Goal: Information Seeking & Learning: Check status

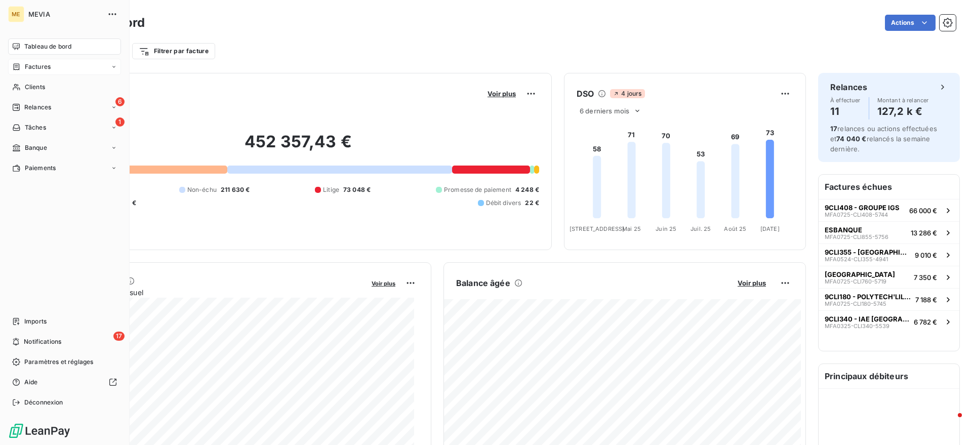
click at [17, 63] on icon at bounding box center [17, 66] width 6 height 7
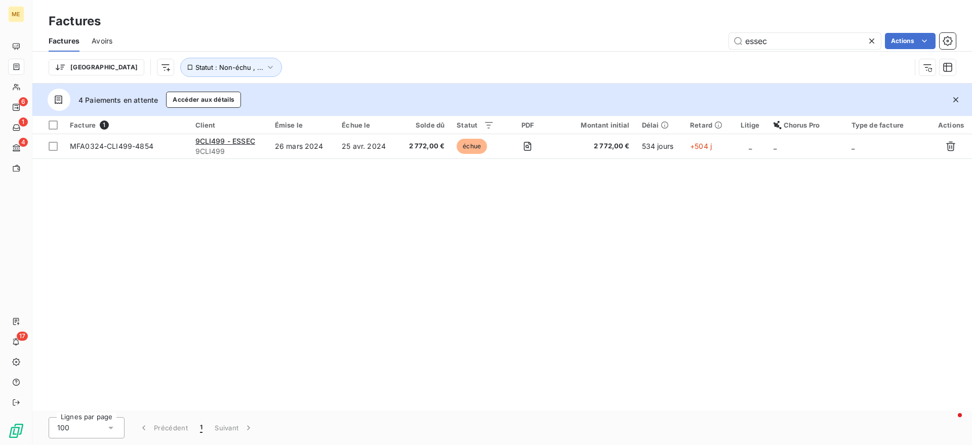
drag, startPoint x: 802, startPoint y: 44, endPoint x: 651, endPoint y: 41, distance: 151.4
click at [651, 41] on div "essec Actions" at bounding box center [540, 41] width 831 height 16
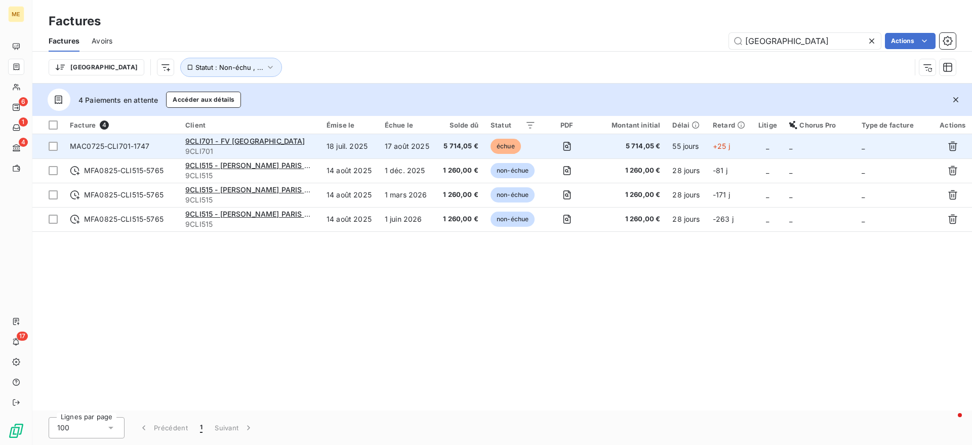
type input "[GEOGRAPHIC_DATA]"
click at [287, 145] on div "9CLI701 - FV [GEOGRAPHIC_DATA]" at bounding box center [249, 141] width 129 height 10
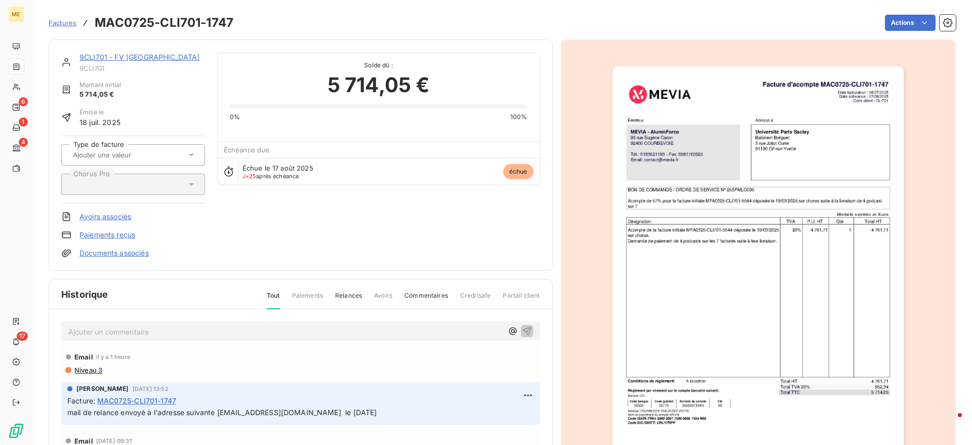
click at [160, 57] on link "9CLI701 - FV [GEOGRAPHIC_DATA]" at bounding box center [139, 57] width 121 height 9
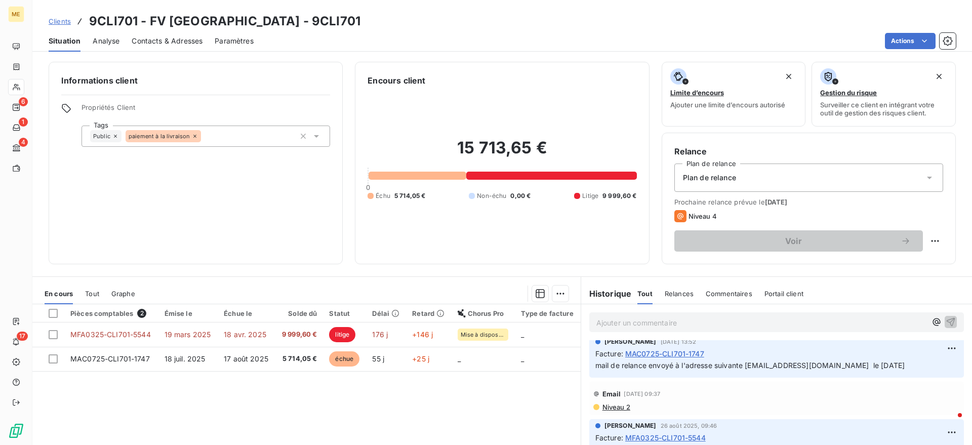
scroll to position [63, 0]
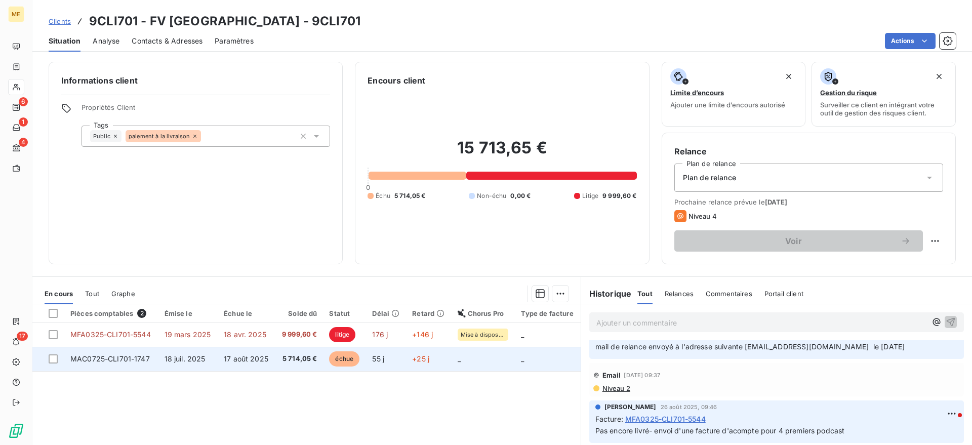
click at [152, 357] on td "MAC0725-CLI701-1747" at bounding box center [111, 359] width 94 height 24
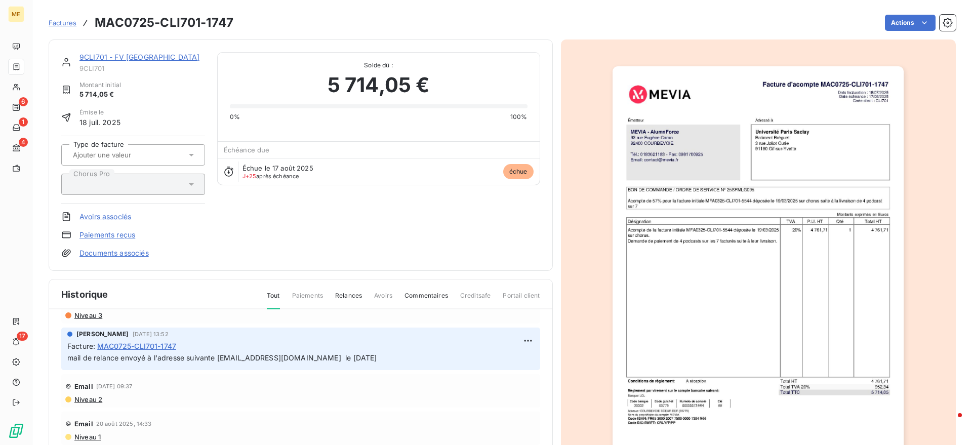
scroll to position [32, 0]
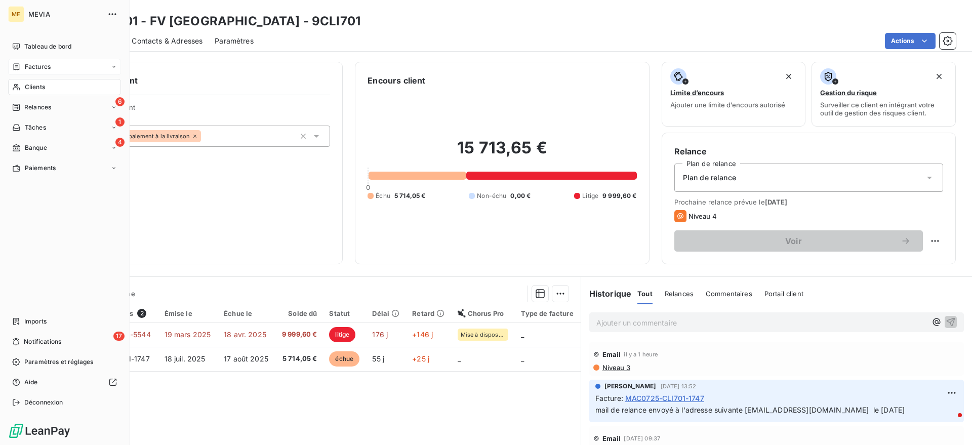
click at [37, 64] on span "Factures" at bounding box center [38, 66] width 26 height 9
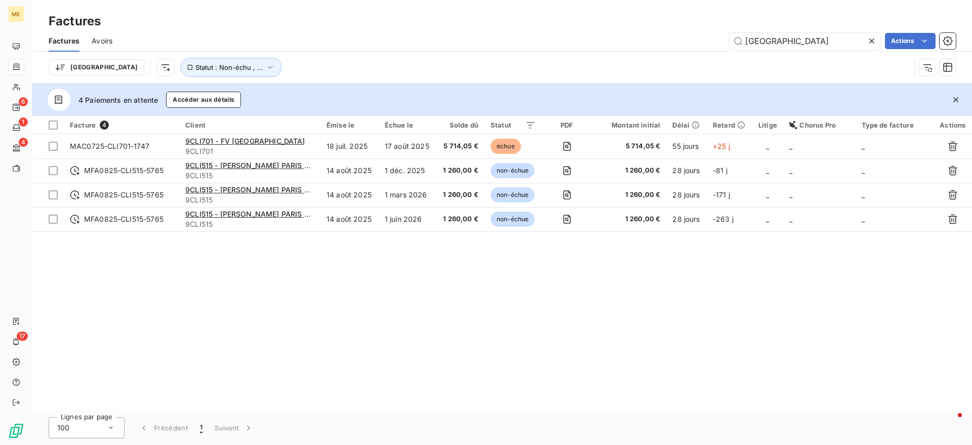
drag, startPoint x: 773, startPoint y: 38, endPoint x: 621, endPoint y: 31, distance: 151.6
click at [626, 29] on div "Factures Factures Avoirs paris Actions Trier Statut : Non-échu , ..." at bounding box center [502, 42] width 940 height 84
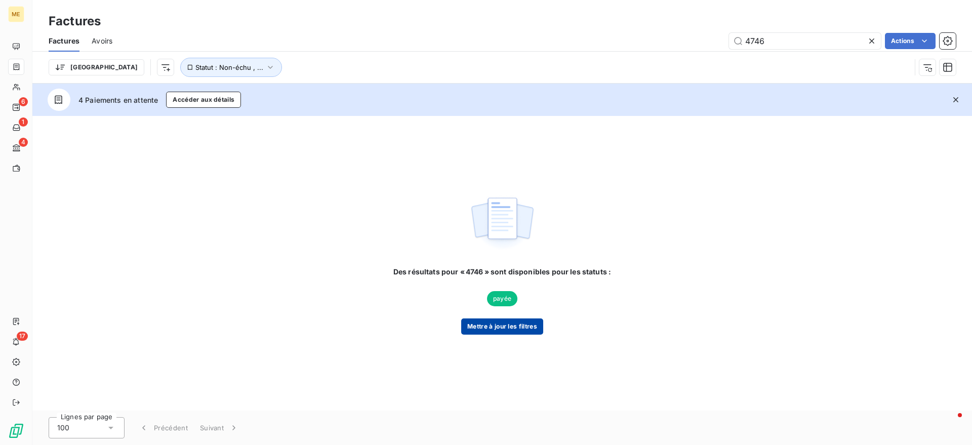
type input "4746"
click at [518, 330] on button "Mettre à jour les filtres" at bounding box center [502, 327] width 82 height 16
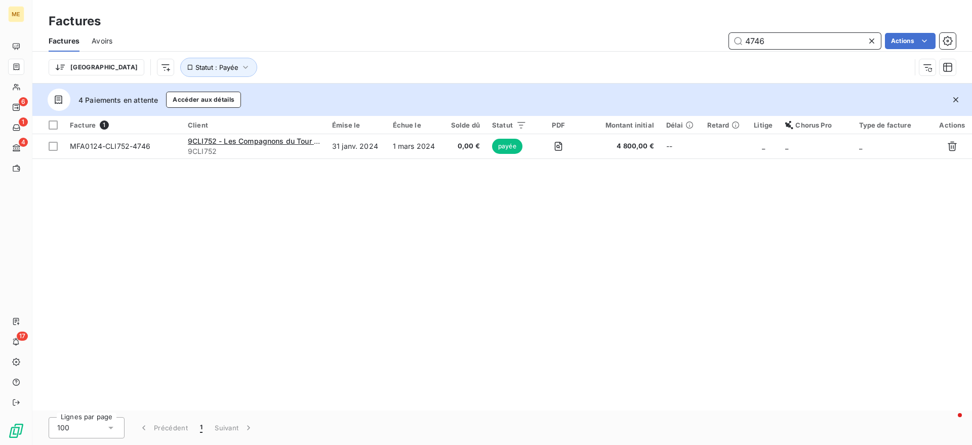
drag, startPoint x: 801, startPoint y: 43, endPoint x: 681, endPoint y: 32, distance: 120.5
click at [681, 33] on div "4746 Actions" at bounding box center [540, 41] width 831 height 16
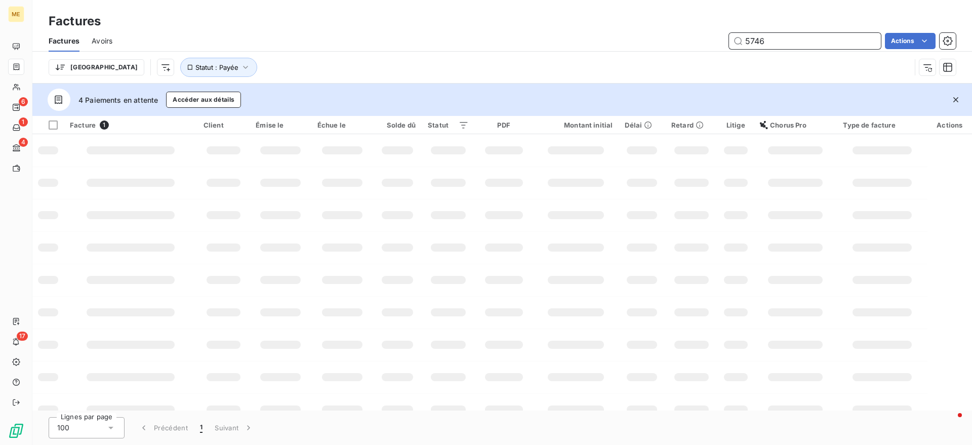
type input "5746"
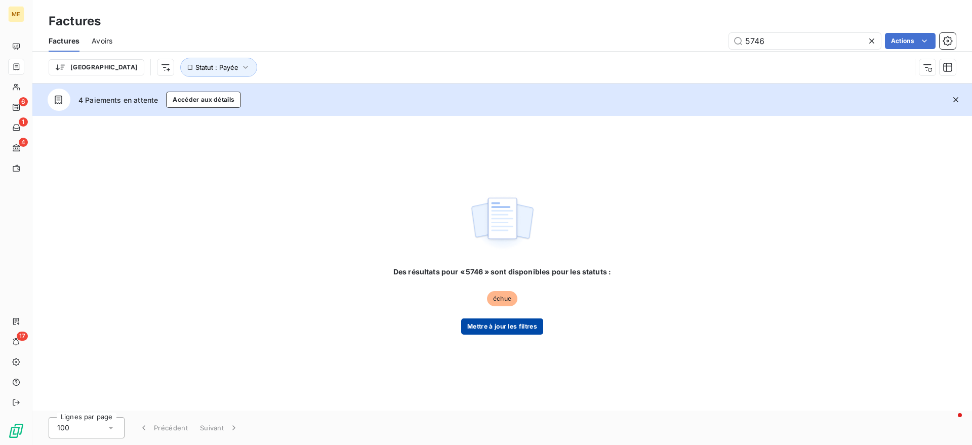
click at [487, 321] on button "Mettre à jour les filtres" at bounding box center [502, 327] width 82 height 16
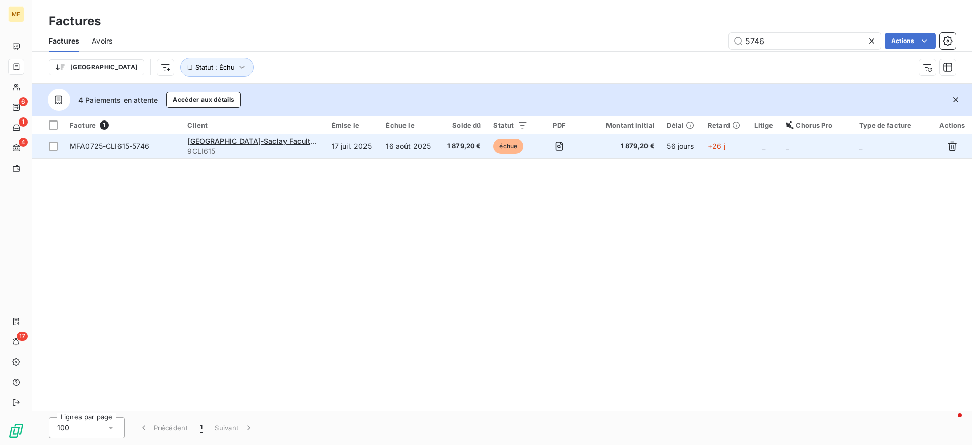
click at [369, 138] on td "17 juil. 2025" at bounding box center [353, 146] width 55 height 24
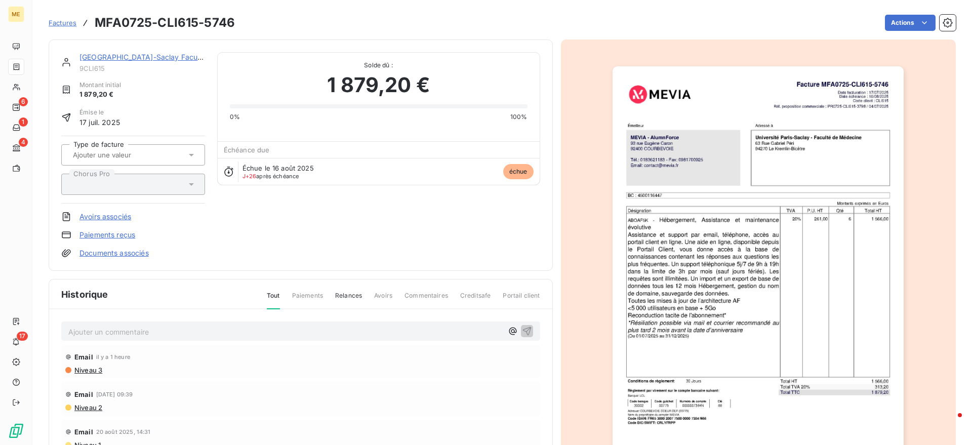
scroll to position [2, 0]
